Goal: Task Accomplishment & Management: Use online tool/utility

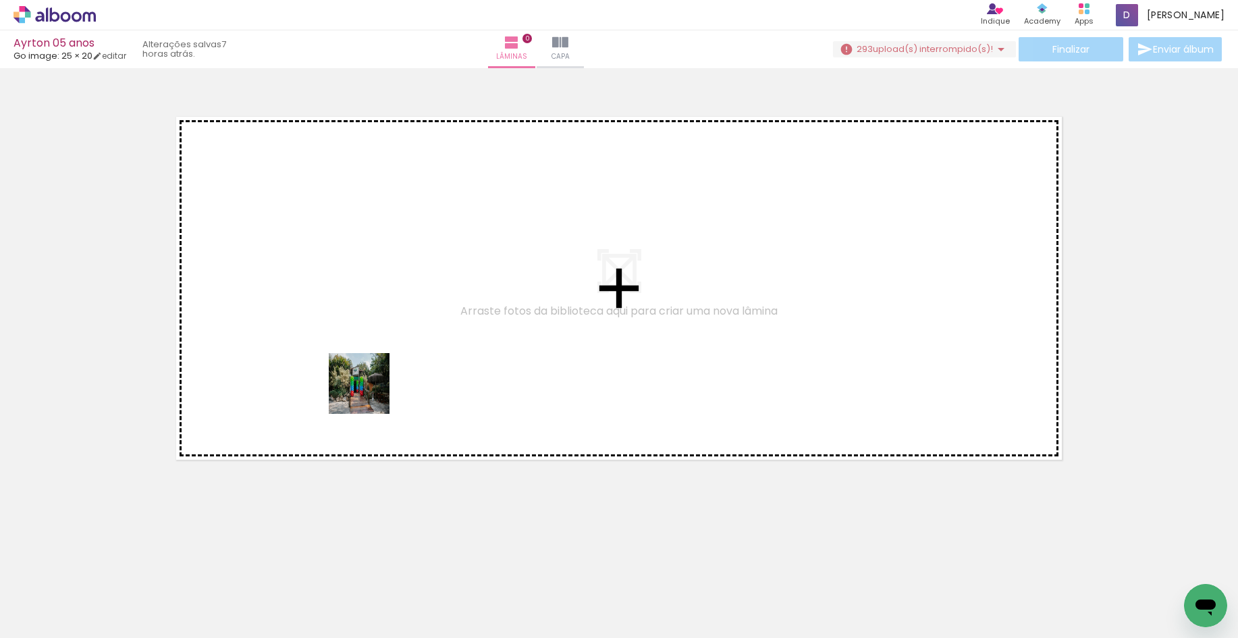
drag, startPoint x: 144, startPoint y: 593, endPoint x: 164, endPoint y: 605, distance: 23.3
click at [431, 340] on quentale-workspace at bounding box center [619, 319] width 1238 height 638
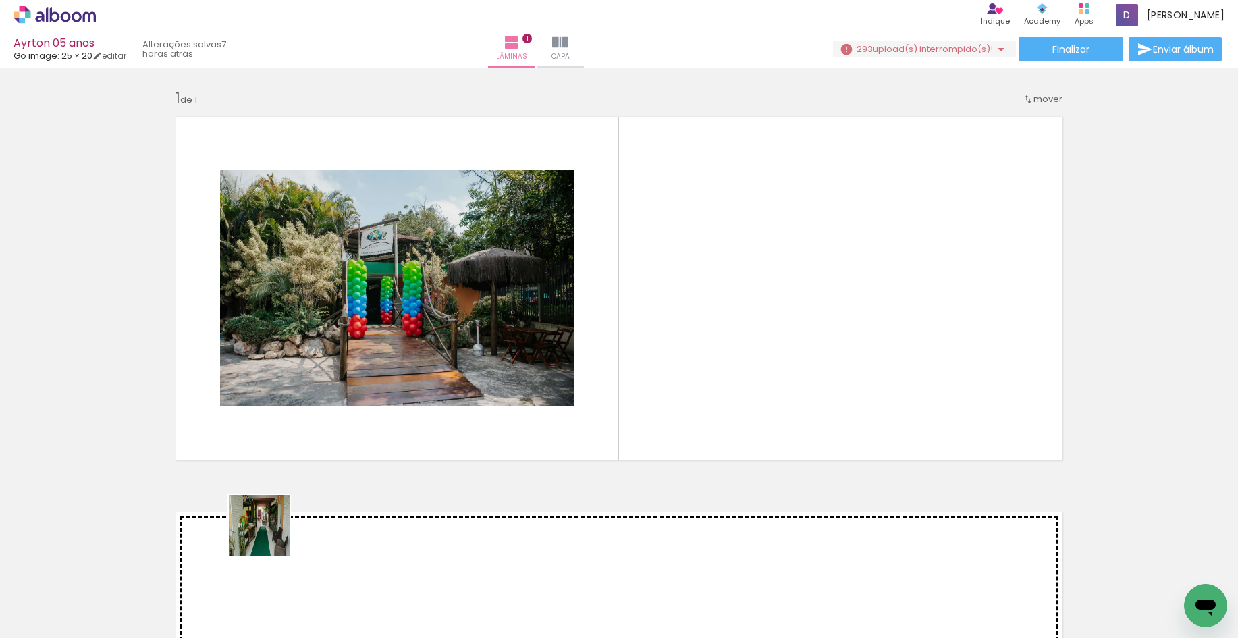
drag, startPoint x: 216, startPoint y: 600, endPoint x: 332, endPoint y: 426, distance: 208.8
click at [419, 379] on quentale-workspace at bounding box center [619, 319] width 1238 height 638
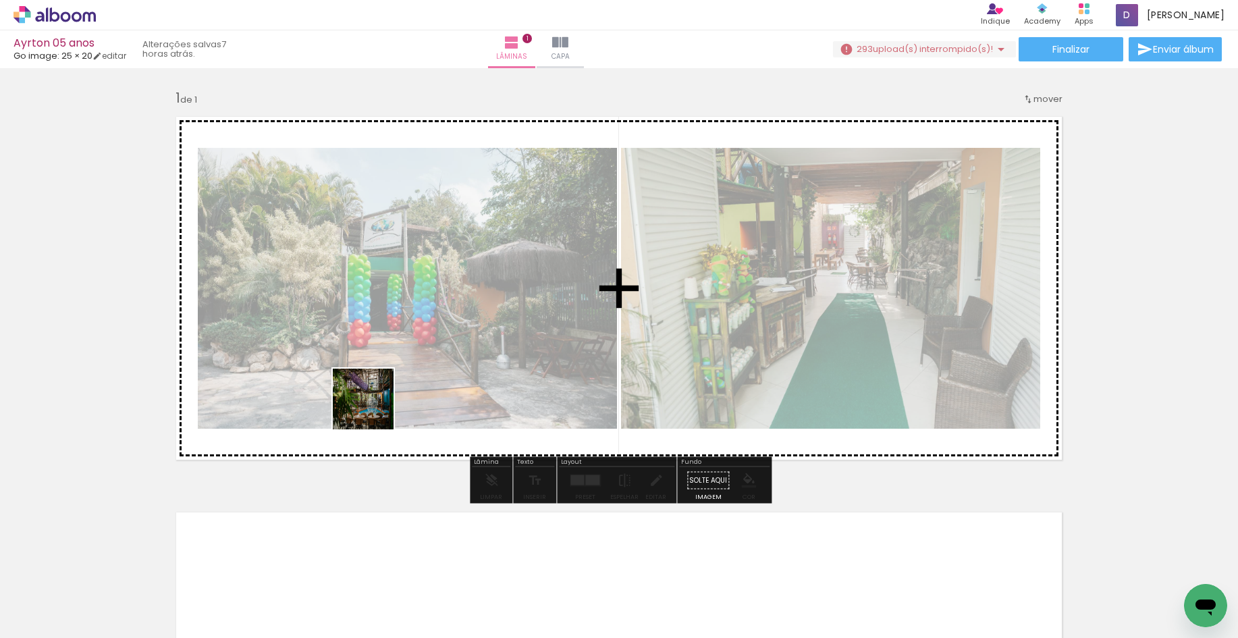
drag, startPoint x: 294, startPoint y: 589, endPoint x: 379, endPoint y: 395, distance: 212.0
click at [378, 396] on quentale-workspace at bounding box center [619, 319] width 1238 height 638
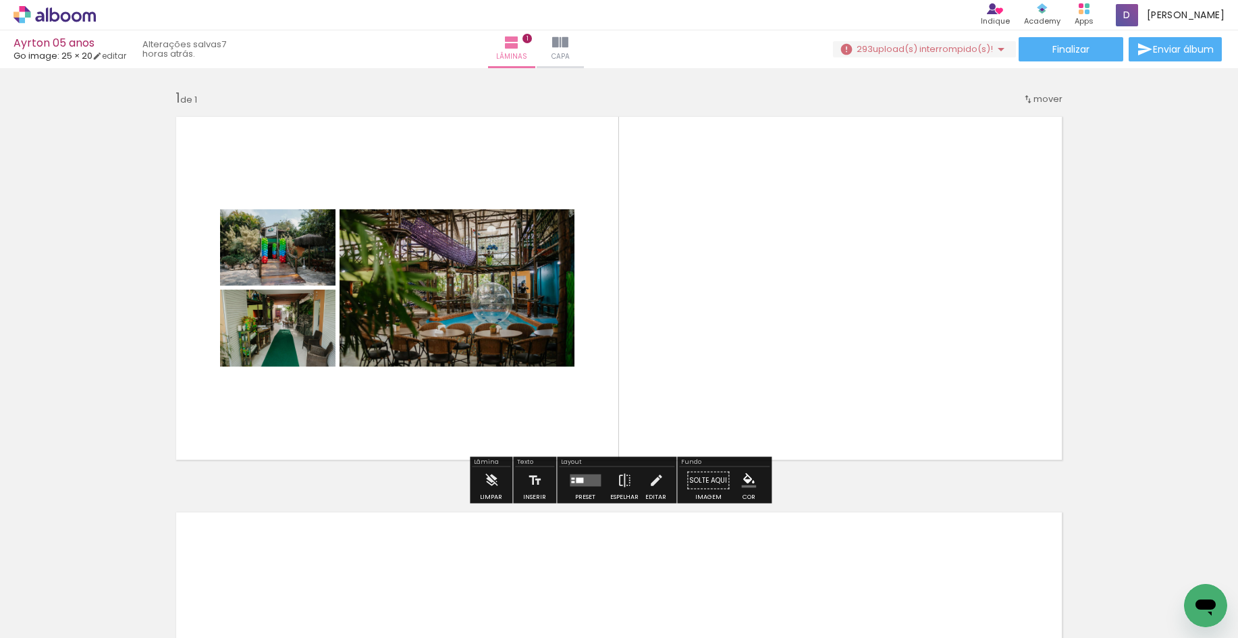
scroll to position [76, 0]
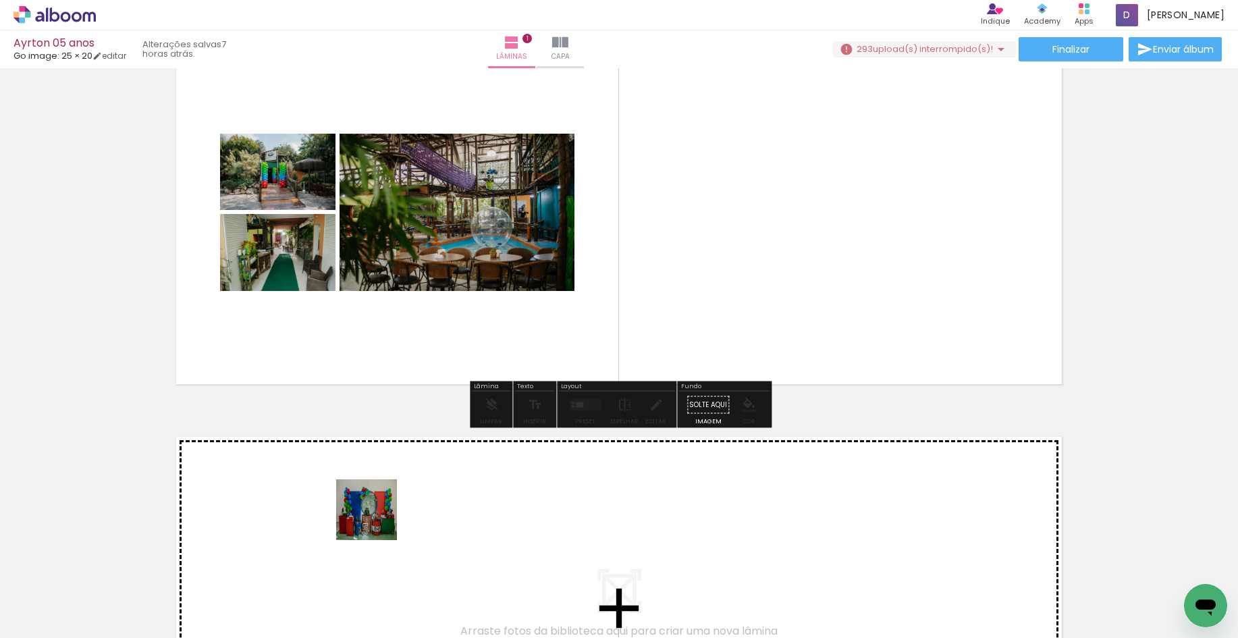
drag, startPoint x: 363, startPoint y: 594, endPoint x: 458, endPoint y: 620, distance: 98.8
click at [377, 519] on quentale-workspace at bounding box center [619, 319] width 1238 height 638
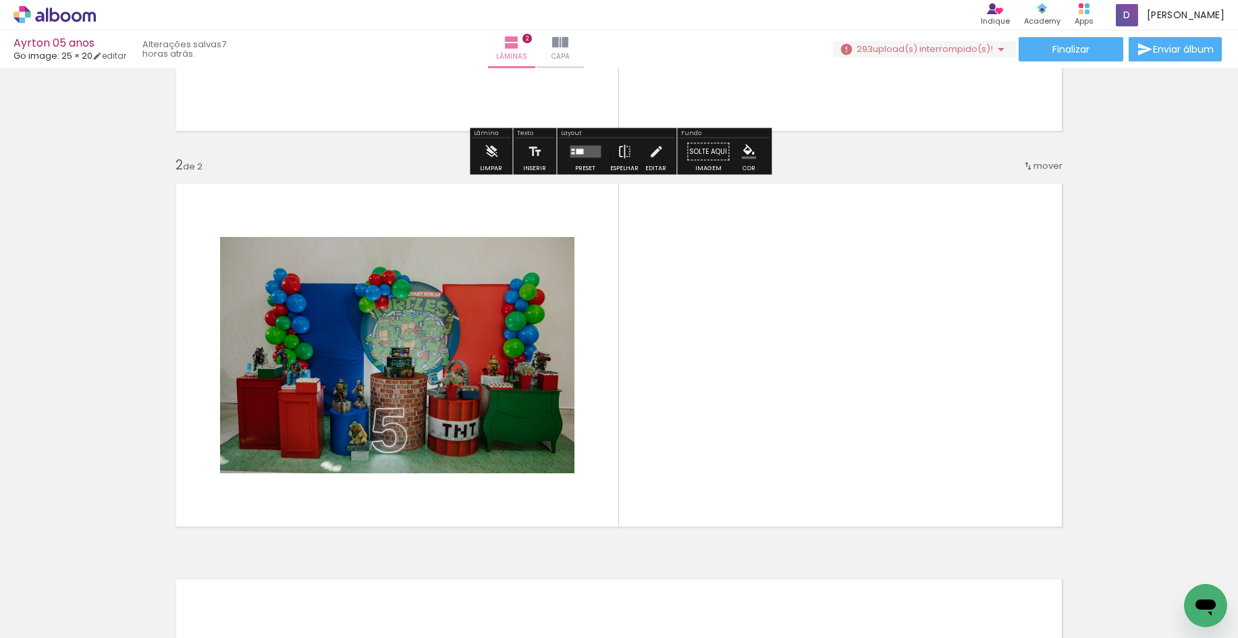
scroll to position [373, 0]
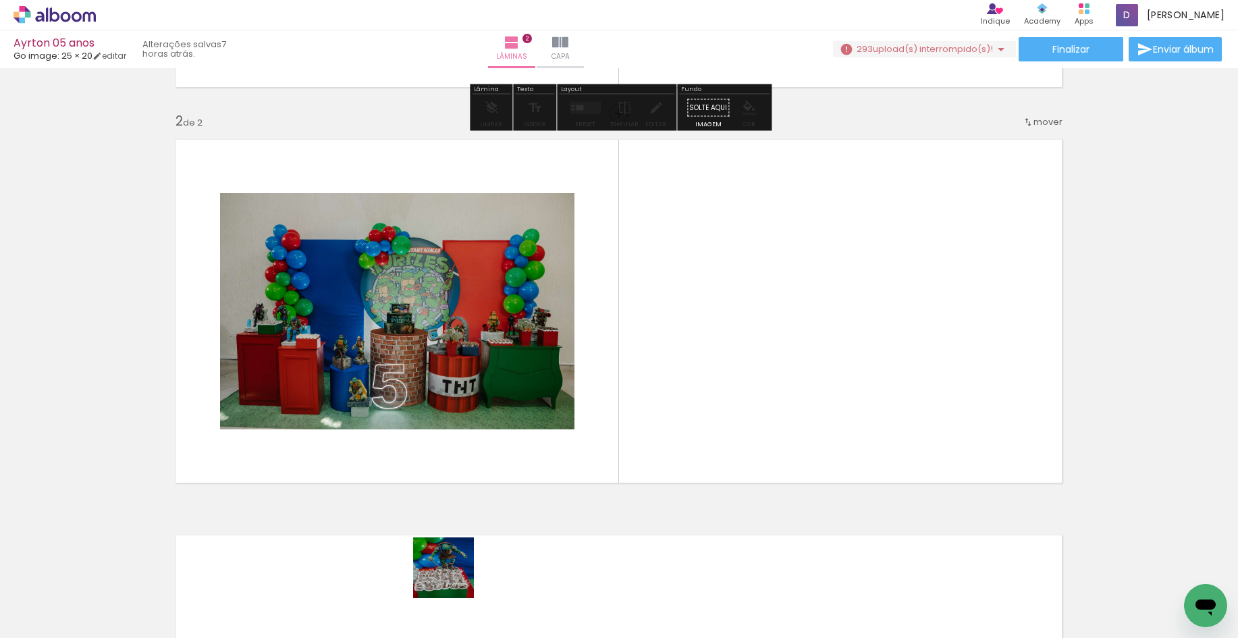
drag, startPoint x: 450, startPoint y: 608, endPoint x: 489, endPoint y: 580, distance: 48.0
click at [499, 420] on quentale-workspace at bounding box center [619, 319] width 1238 height 638
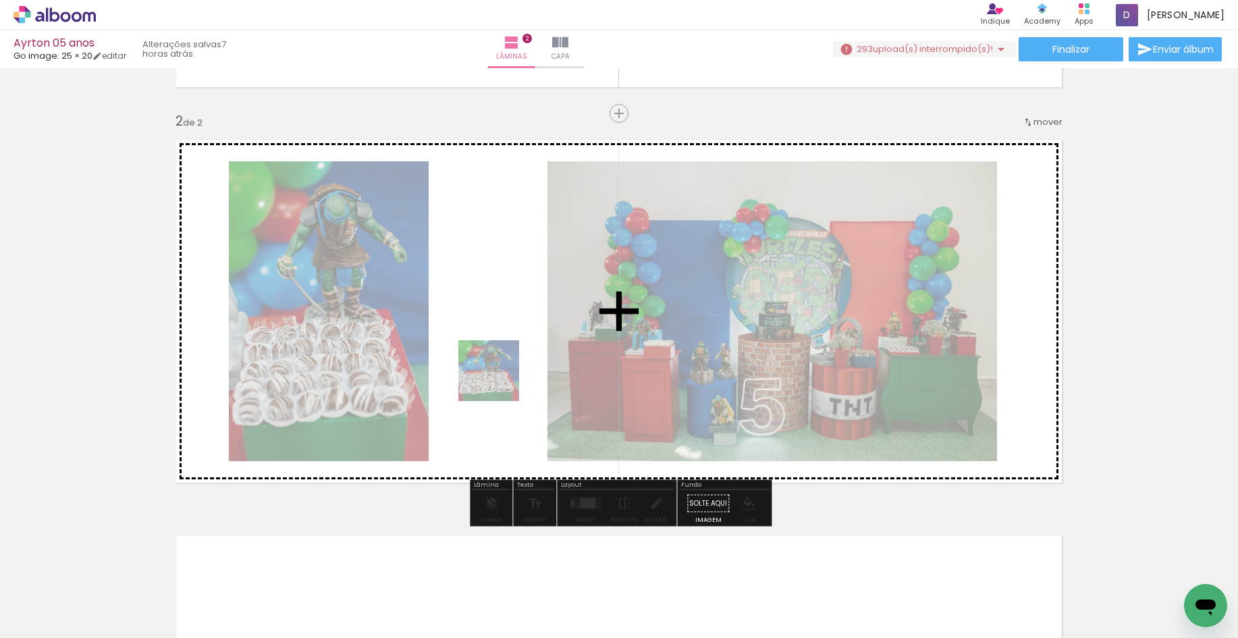
drag, startPoint x: 442, startPoint y: 595, endPoint x: 500, endPoint y: 377, distance: 225.5
click at [500, 377] on quentale-workspace at bounding box center [619, 319] width 1238 height 638
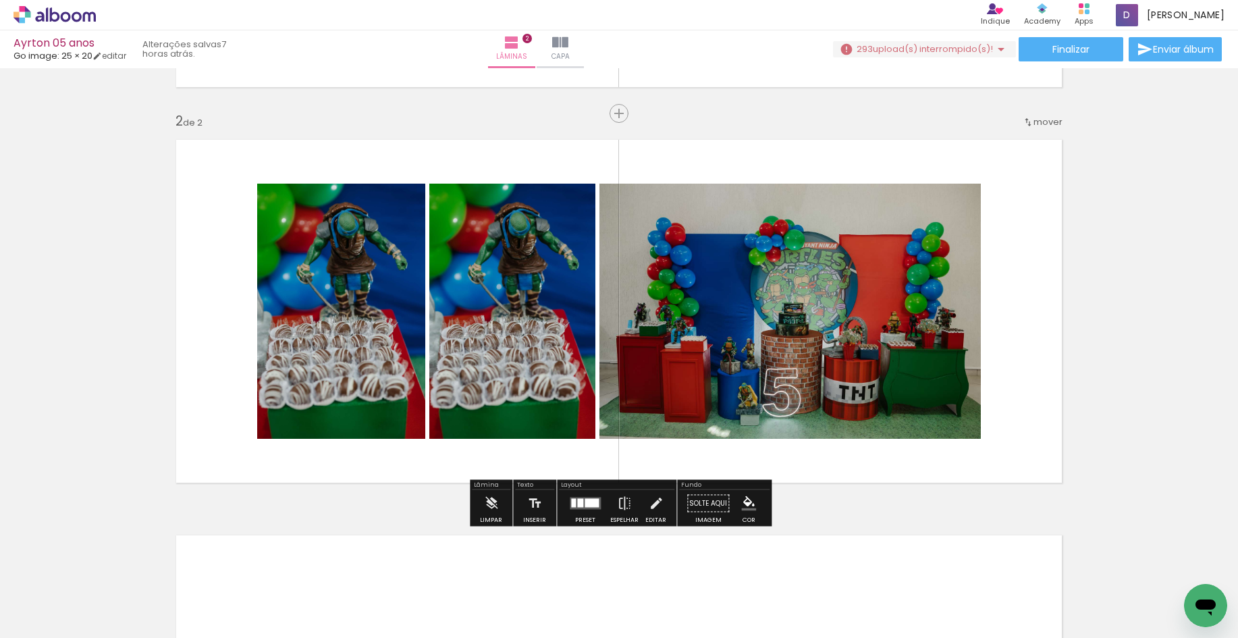
drag, startPoint x: 513, startPoint y: 592, endPoint x: 570, endPoint y: 377, distance: 222.1
click at [570, 377] on quentale-workspace at bounding box center [619, 319] width 1238 height 638
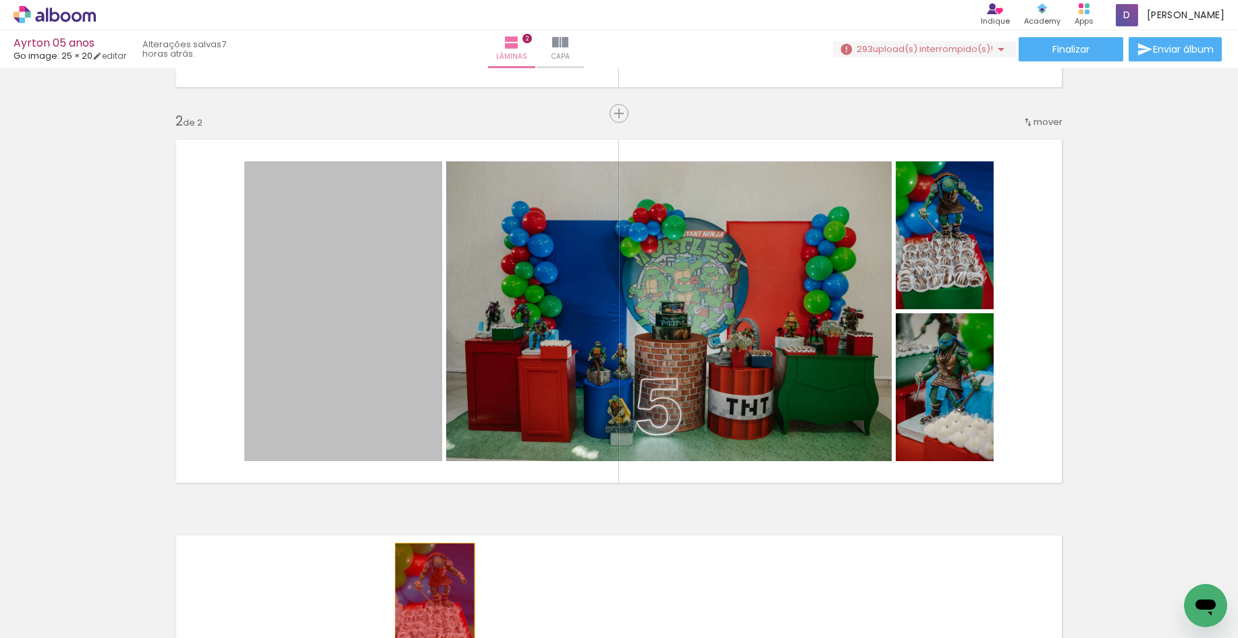
drag, startPoint x: 369, startPoint y: 410, endPoint x: 437, endPoint y: 605, distance: 206.5
click at [437, 605] on quentale-workspace at bounding box center [619, 319] width 1238 height 638
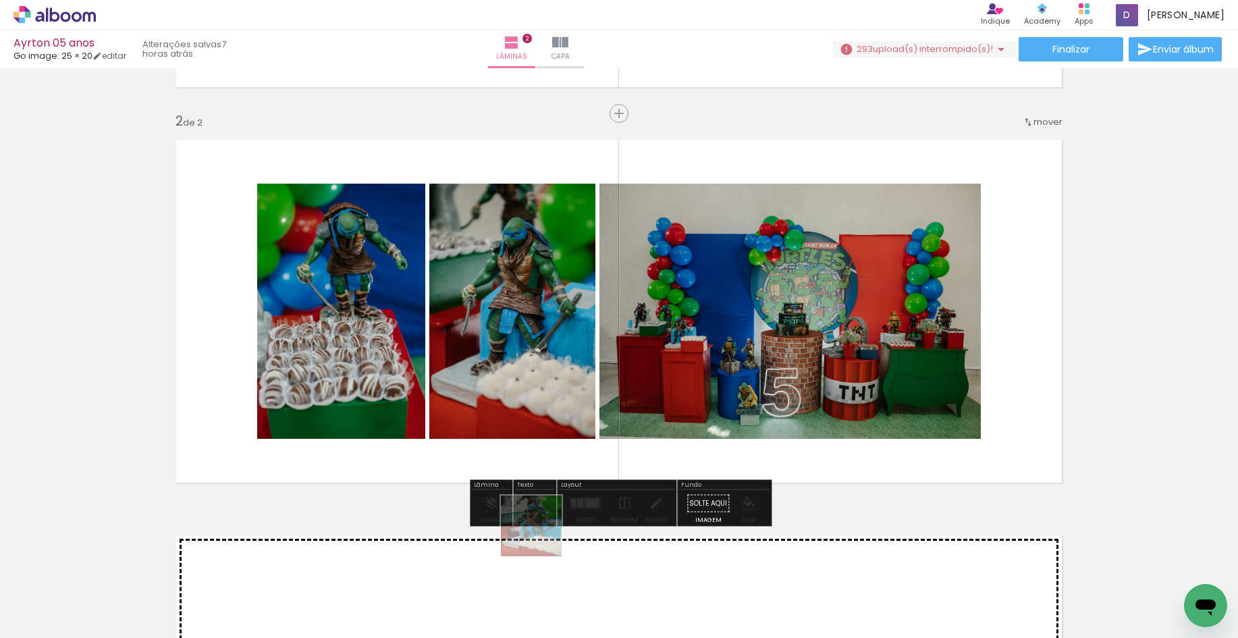
drag, startPoint x: 516, startPoint y: 610, endPoint x: 99, endPoint y: 546, distance: 422.1
click at [615, 399] on quentale-workspace at bounding box center [619, 319] width 1238 height 638
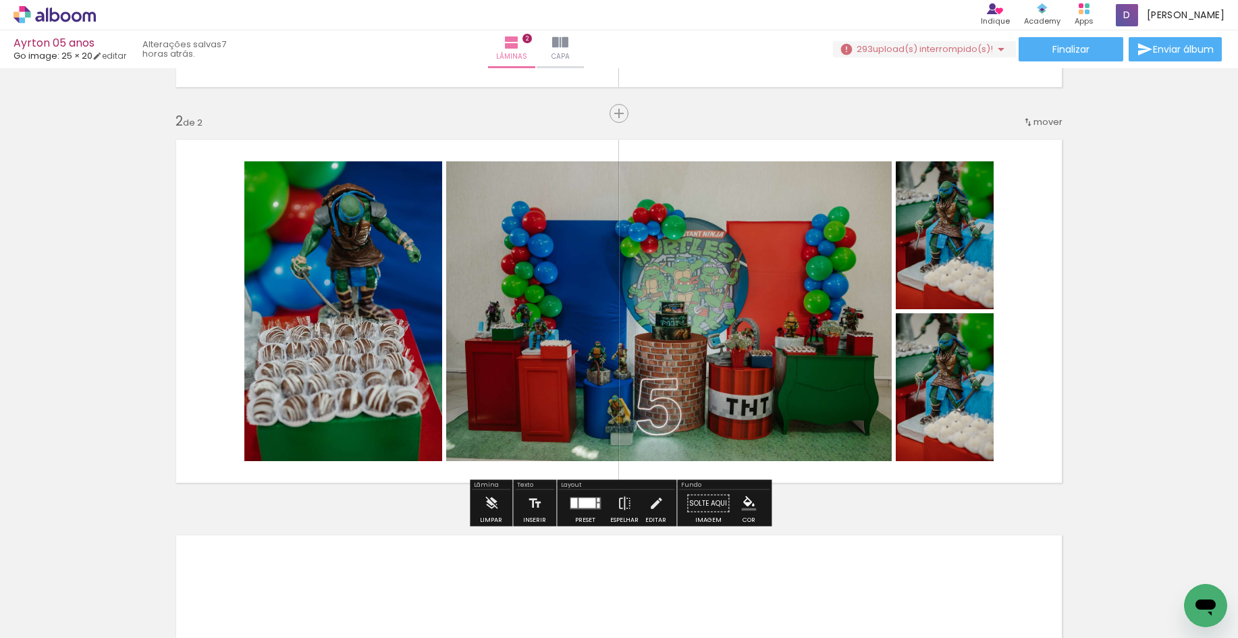
click at [47, 598] on input "Todas as fotos" at bounding box center [37, 596] width 51 height 11
click at [0, 0] on slot "Não utilizadas" at bounding box center [0, 0] width 0 height 0
type input "Não utilizadas"
drag, startPoint x: 127, startPoint y: 592, endPoint x: 297, endPoint y: 464, distance: 213.1
click at [570, 343] on quentale-workspace at bounding box center [619, 319] width 1238 height 638
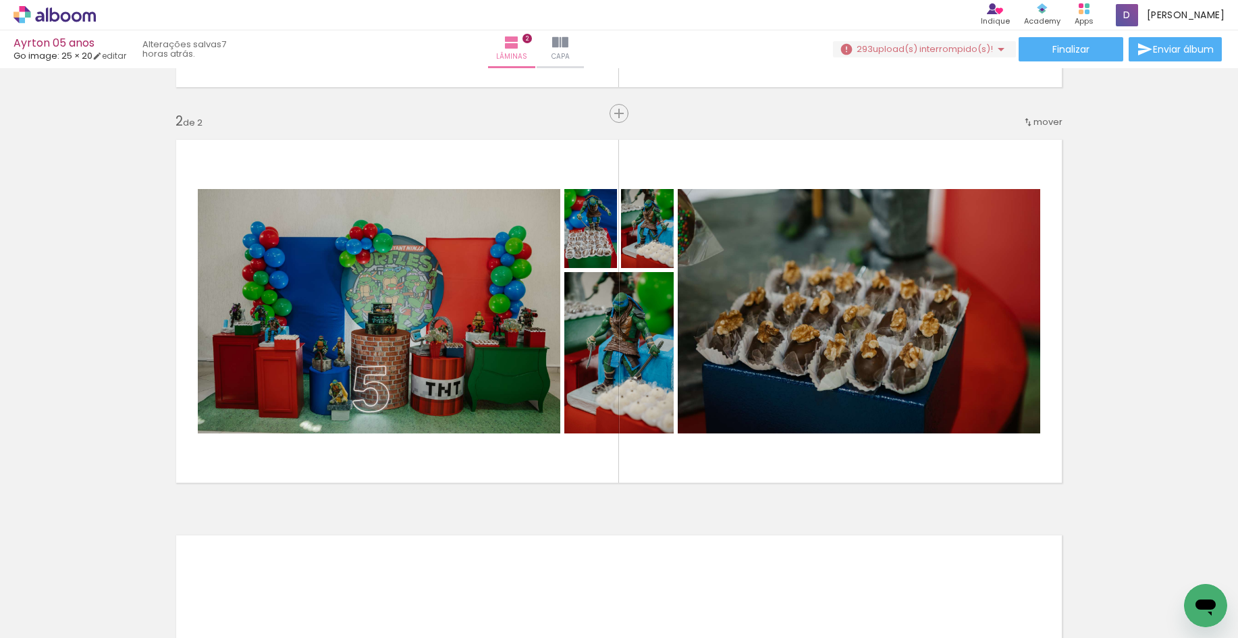
scroll to position [0, 249]
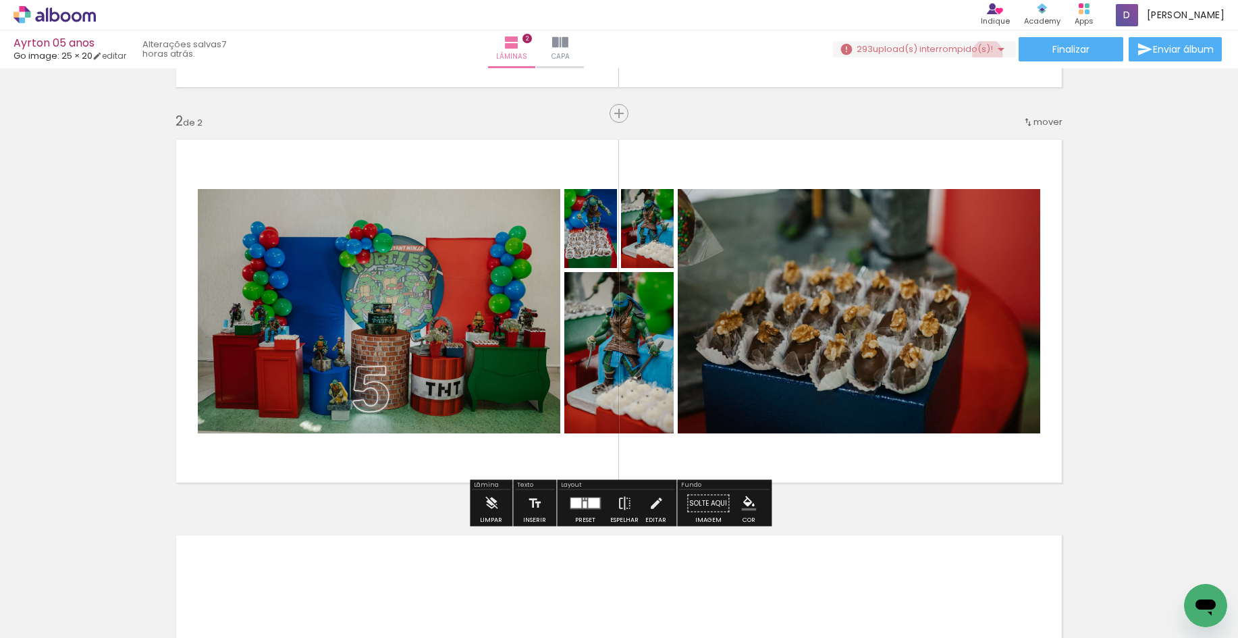
click at [982, 54] on span "upload(s) interrompido(s)!" at bounding box center [933, 49] width 120 height 13
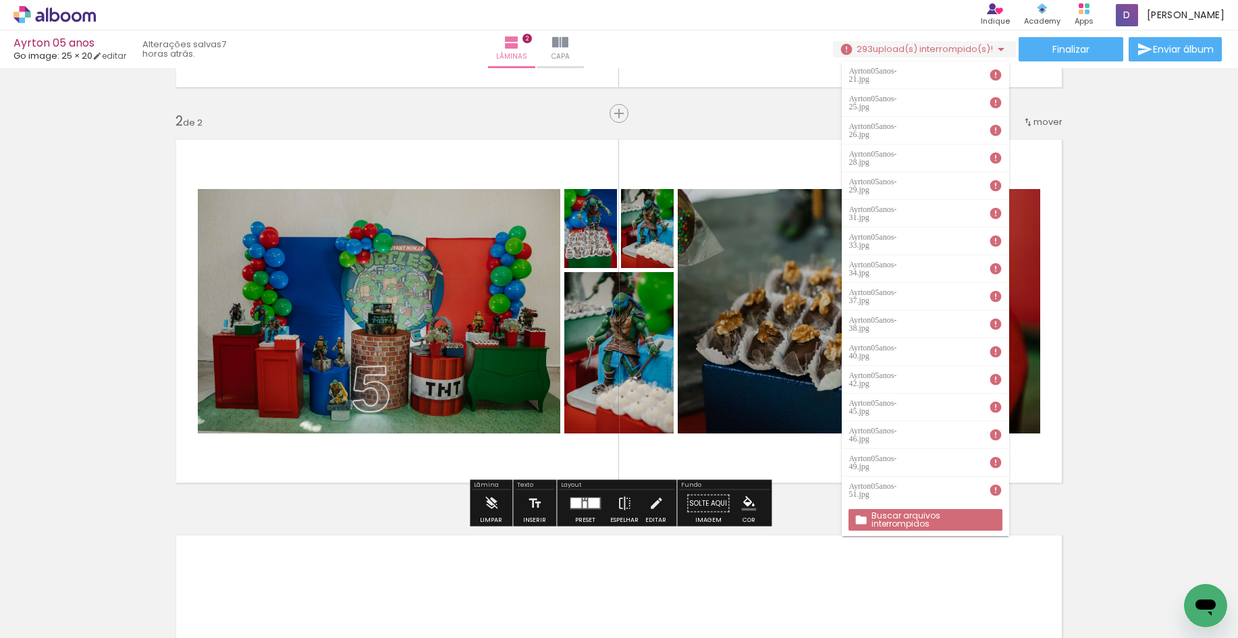
scroll to position [20, 0]
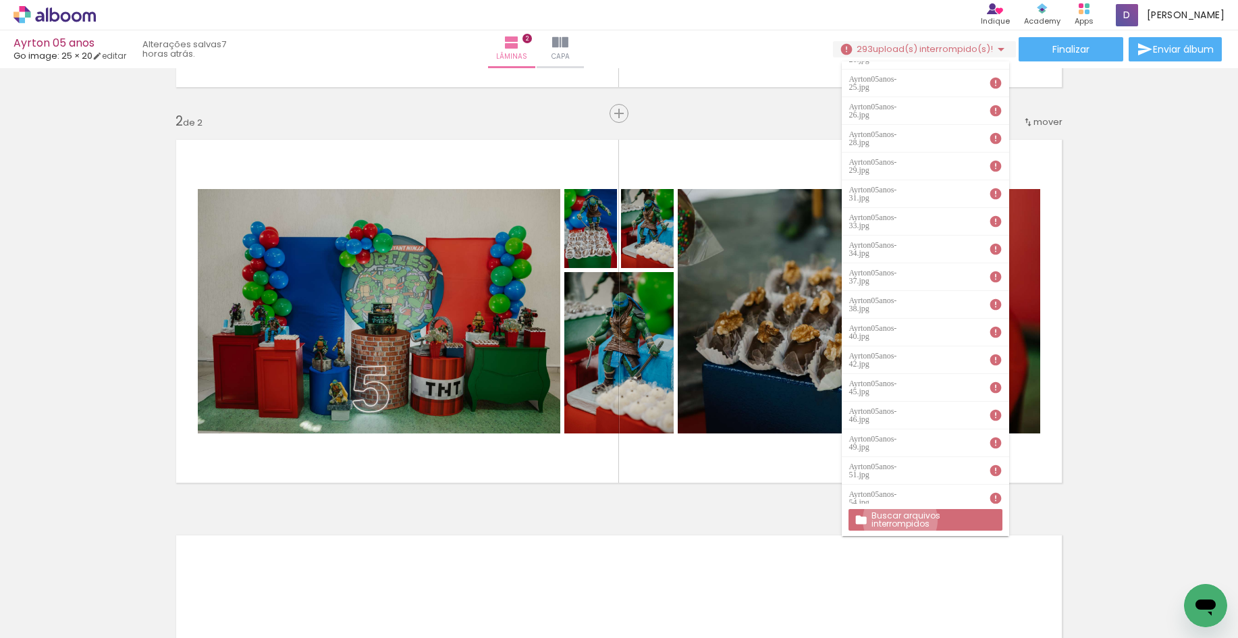
click at [0, 0] on slot "Buscar arquivos interrompidos" at bounding box center [0, 0] width 0 height 0
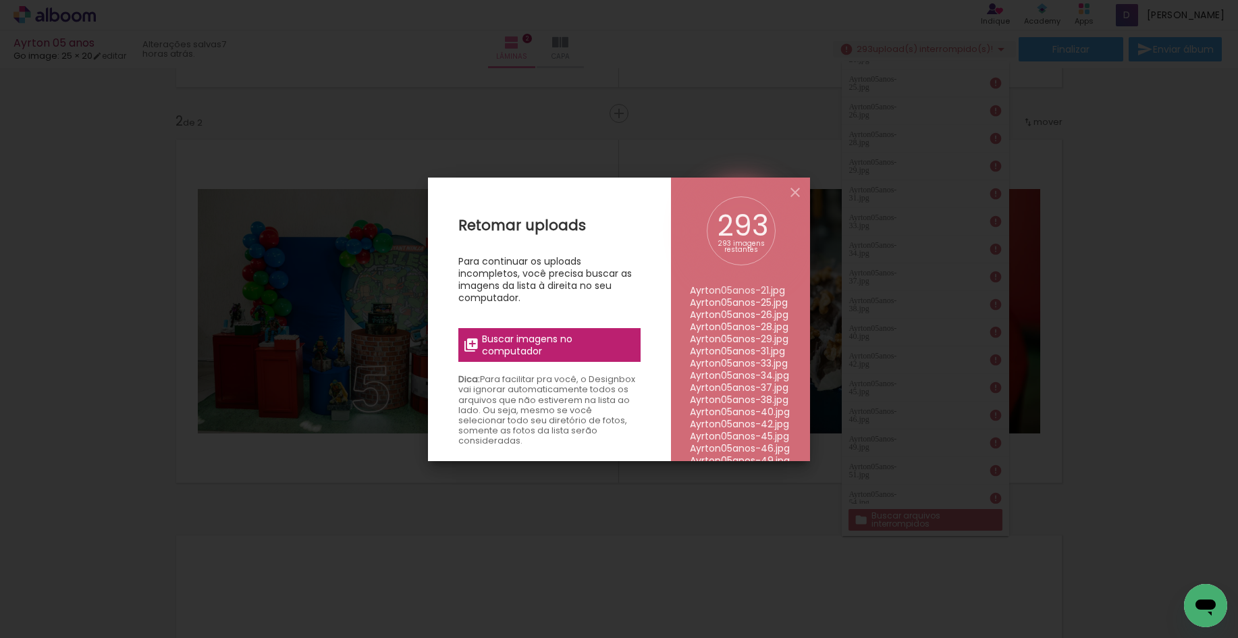
click at [515, 345] on span "Buscar imagens no computador" at bounding box center [557, 345] width 151 height 24
click at [0, 0] on input "file" at bounding box center [0, 0] width 0 height 0
click at [542, 346] on span "Buscar imagens no computador" at bounding box center [557, 345] width 151 height 24
click at [0, 0] on input "file" at bounding box center [0, 0] width 0 height 0
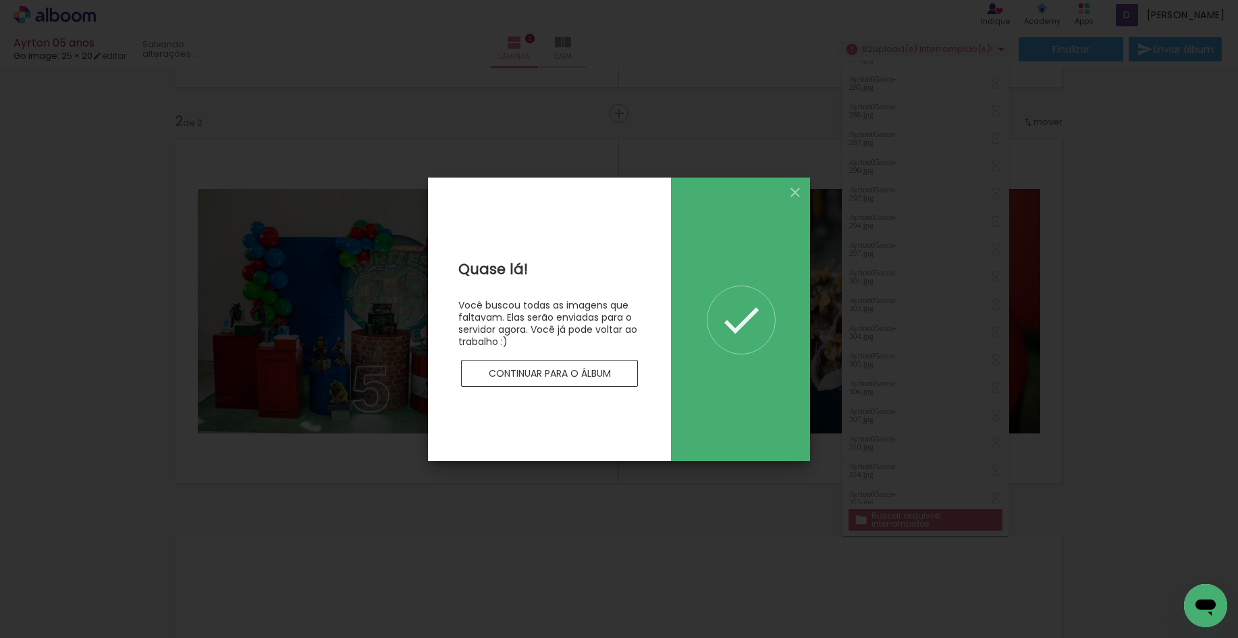
scroll to position [0, 0]
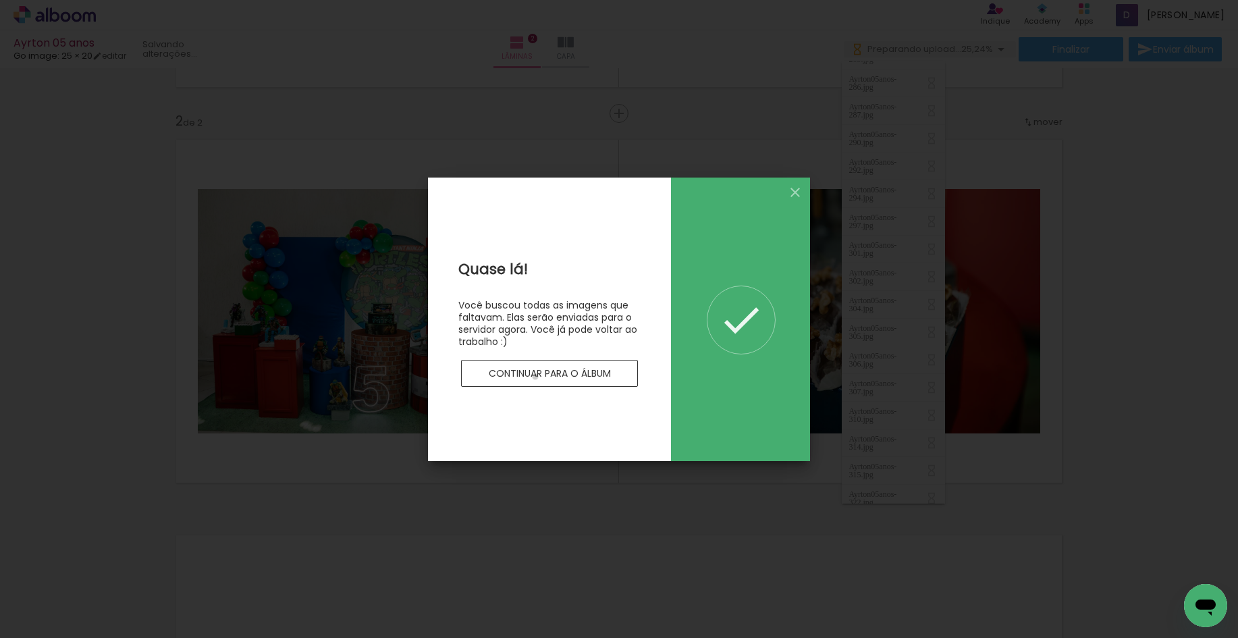
click at [0, 0] on slot "Continuar para o álbum" at bounding box center [0, 0] width 0 height 0
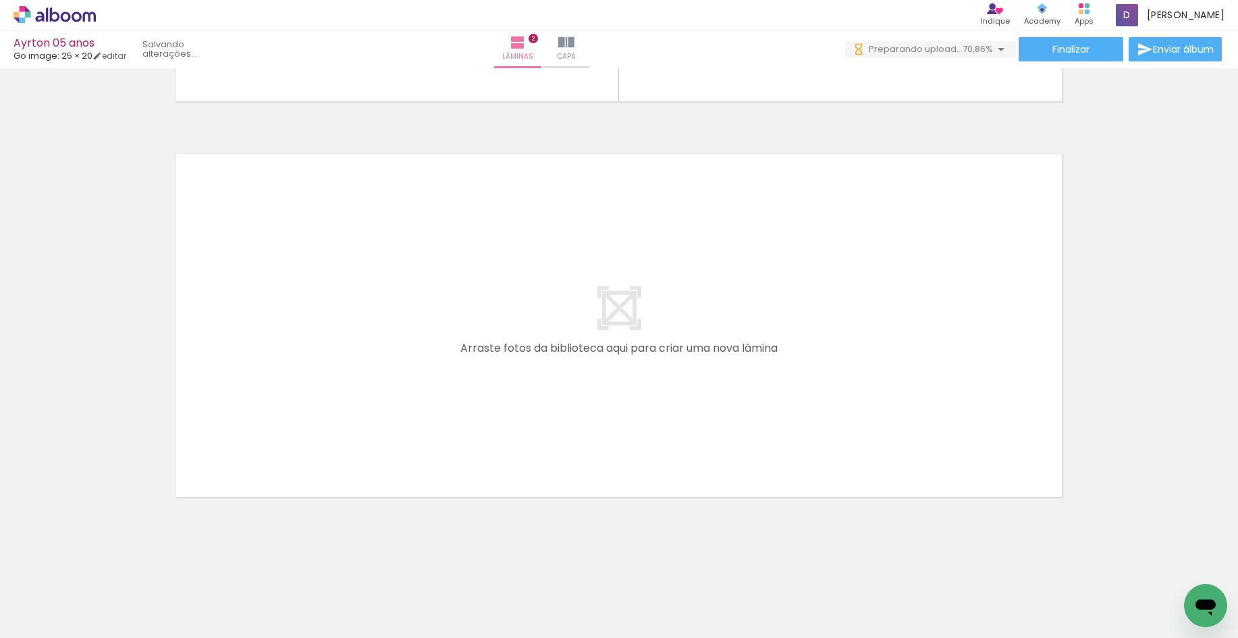
scroll to position [0, 6318]
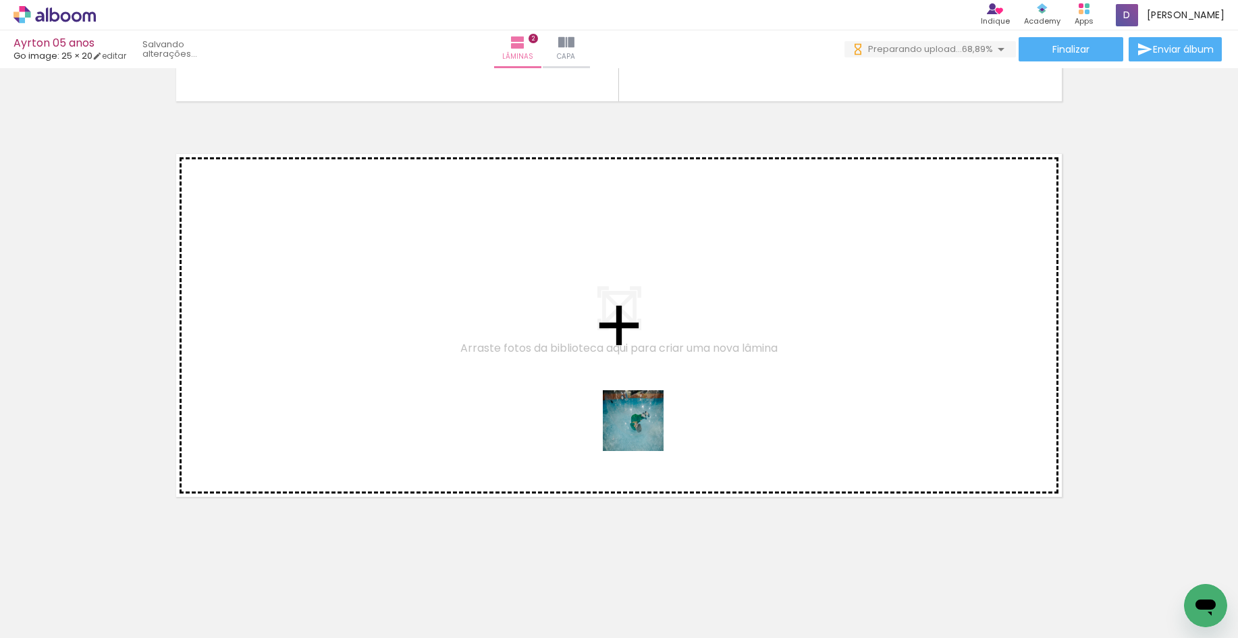
drag, startPoint x: 634, startPoint y: 581, endPoint x: 643, endPoint y: 427, distance: 154.2
click at [643, 427] on quentale-workspace at bounding box center [619, 319] width 1238 height 638
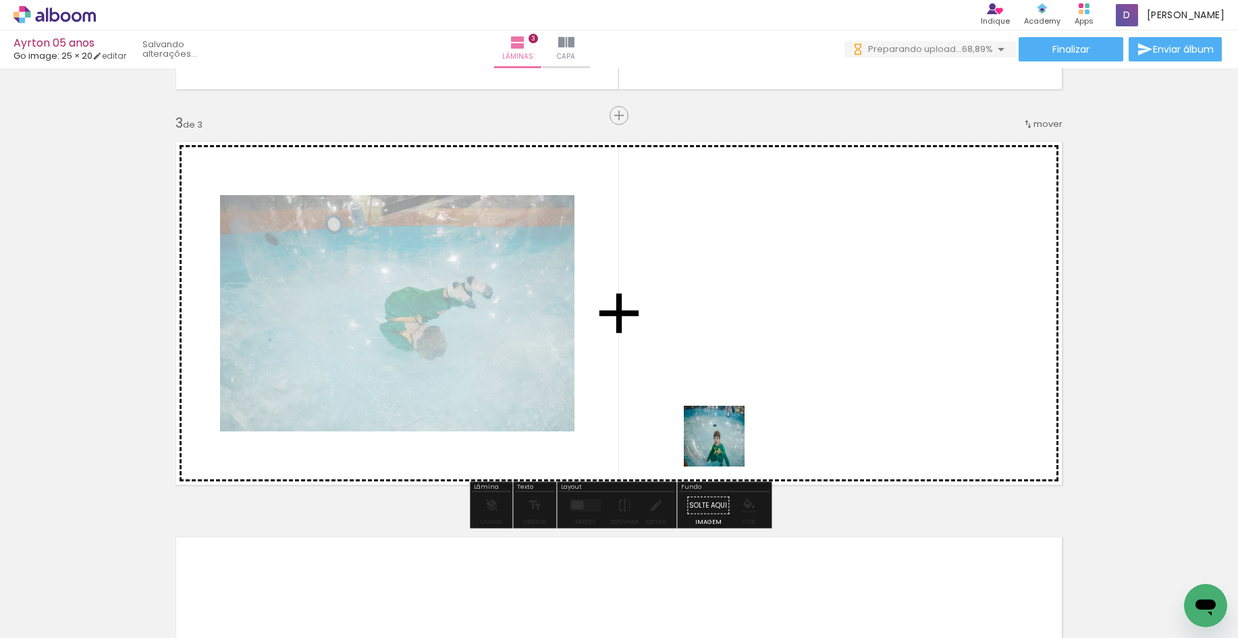
scroll to position [768, 0]
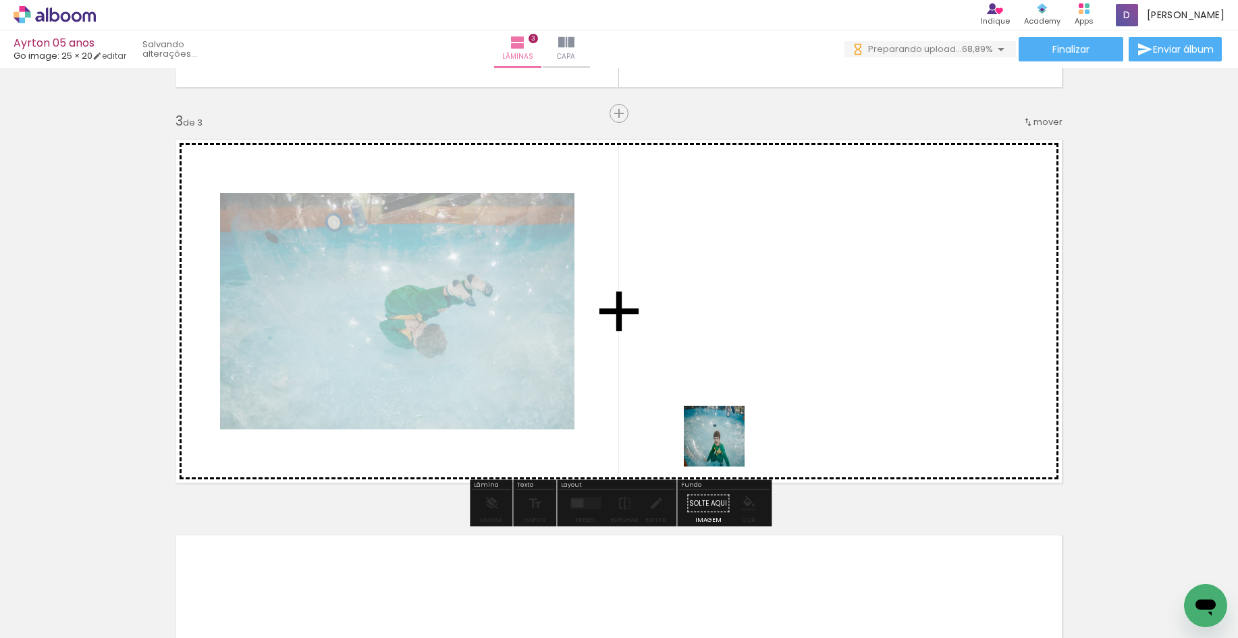
drag, startPoint x: 724, startPoint y: 446, endPoint x: 748, endPoint y: 489, distance: 48.7
click at [722, 387] on quentale-workspace at bounding box center [619, 319] width 1238 height 638
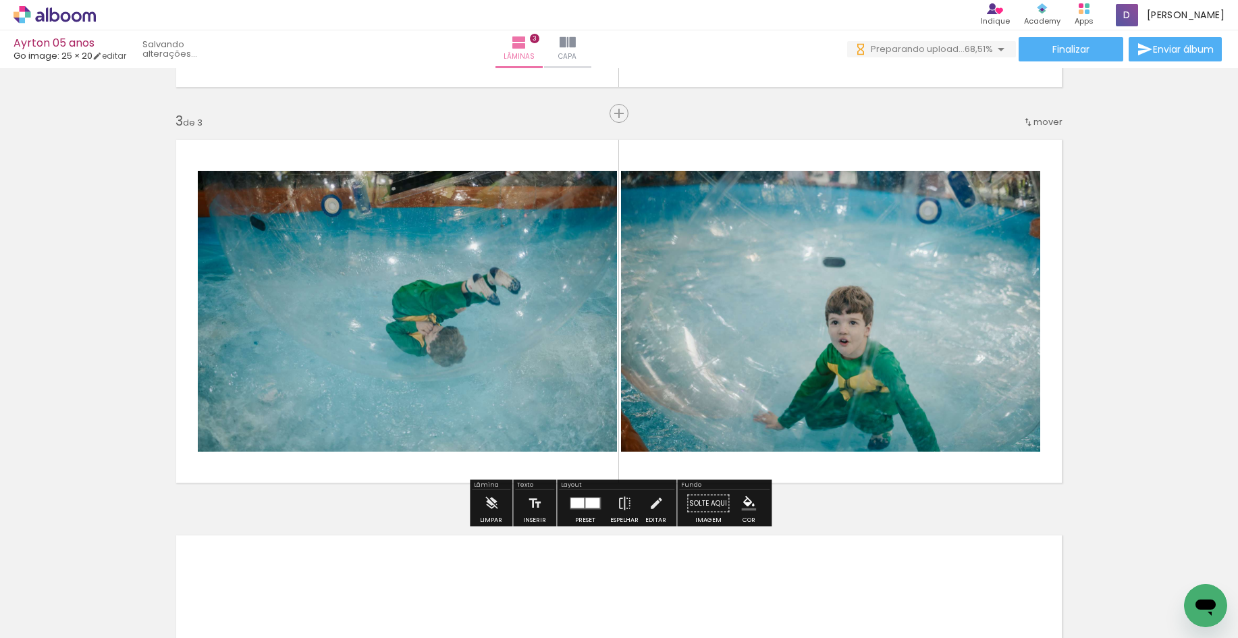
drag, startPoint x: 782, startPoint y: 585, endPoint x: 721, endPoint y: 488, distance: 114.1
click at [762, 361] on quentale-workspace at bounding box center [619, 319] width 1238 height 638
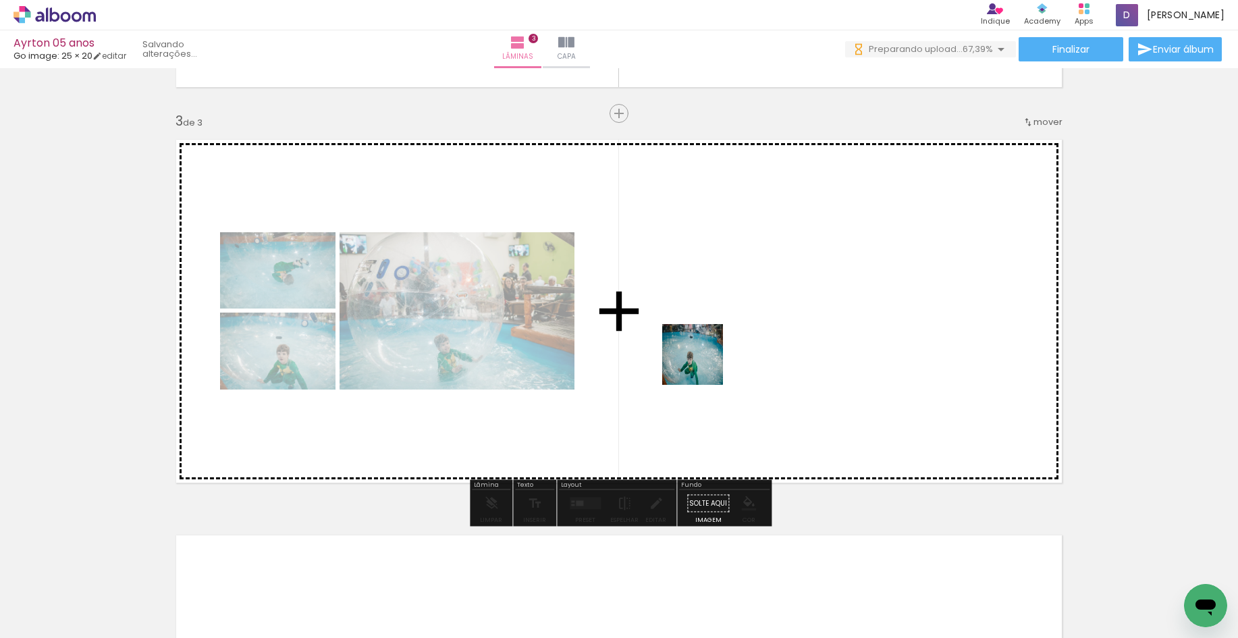
drag, startPoint x: 714, startPoint y: 592, endPoint x: 644, endPoint y: 581, distance: 70.4
click at [703, 365] on quentale-workspace at bounding box center [619, 319] width 1238 height 638
